Goal: Information Seeking & Learning: Learn about a topic

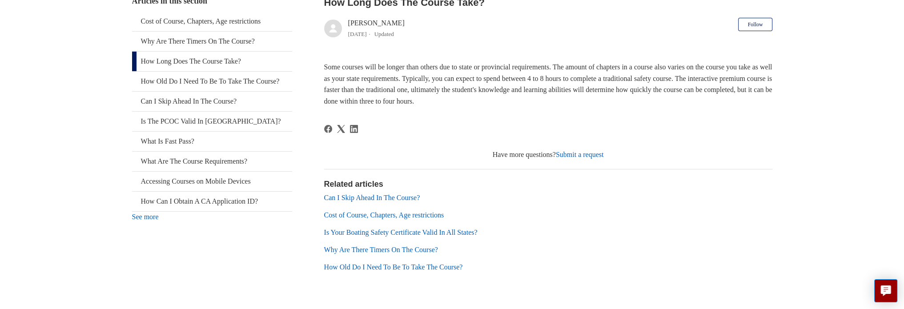
scroll to position [167, 0]
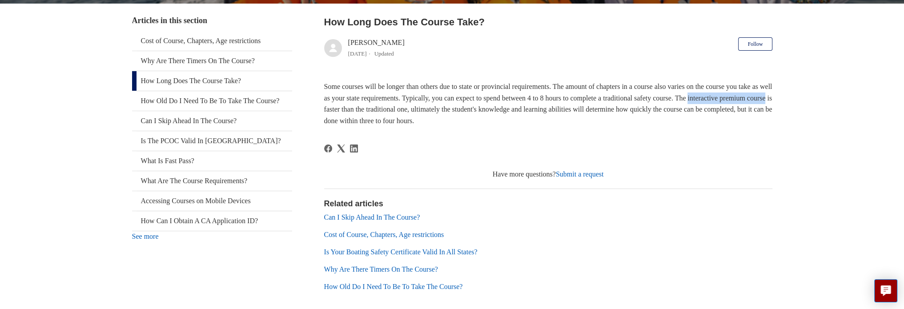
drag, startPoint x: 337, startPoint y: 109, endPoint x: 424, endPoint y: 108, distance: 86.2
click at [424, 108] on p "Some courses will be longer than others due to state or provincial requirements…" at bounding box center [548, 103] width 448 height 45
copy p "interactive premium course"
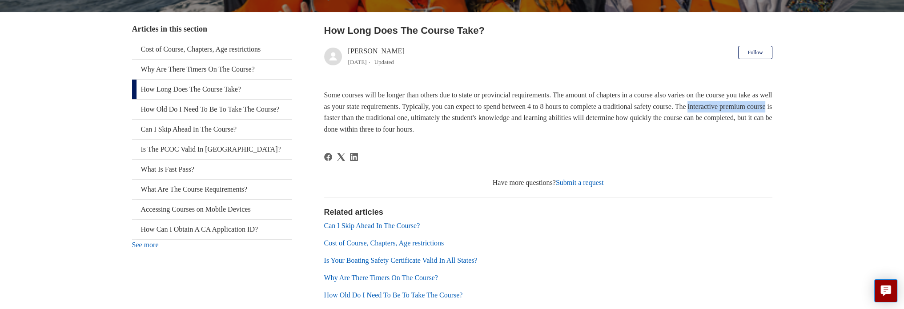
scroll to position [0, 0]
